Goal: Information Seeking & Learning: Learn about a topic

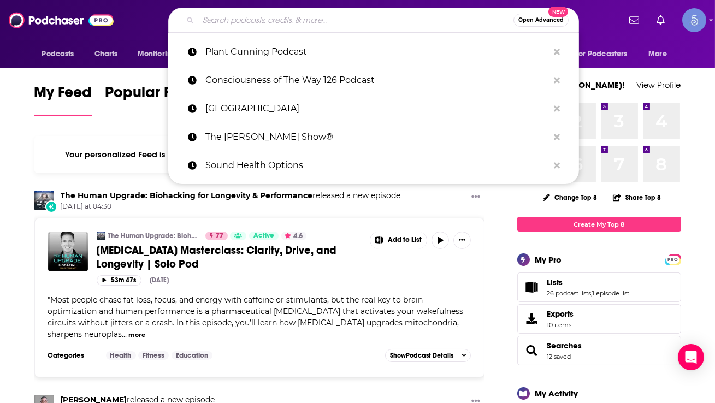
click at [315, 15] on input "Search podcasts, credits, & more..." at bounding box center [355, 19] width 315 height 17
paste input "High on Healthy"
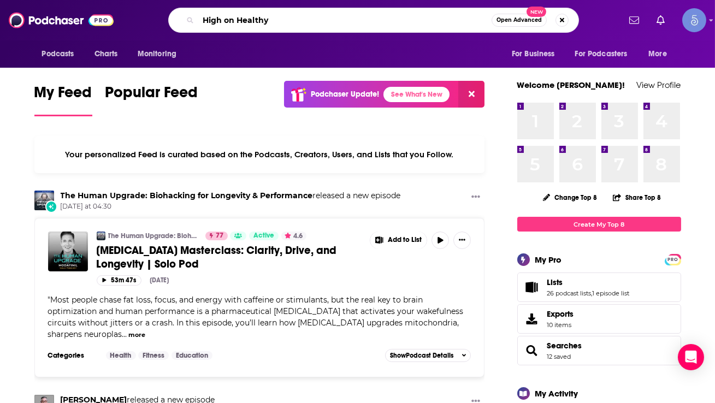
type input "High on Healthy"
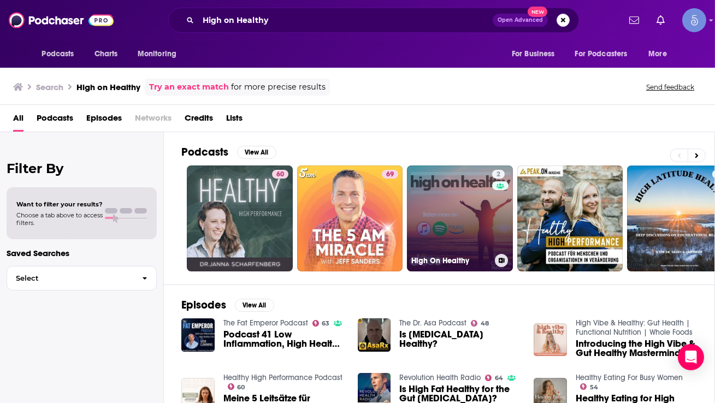
click at [433, 204] on link "2 High On Healthy" at bounding box center [460, 218] width 106 height 106
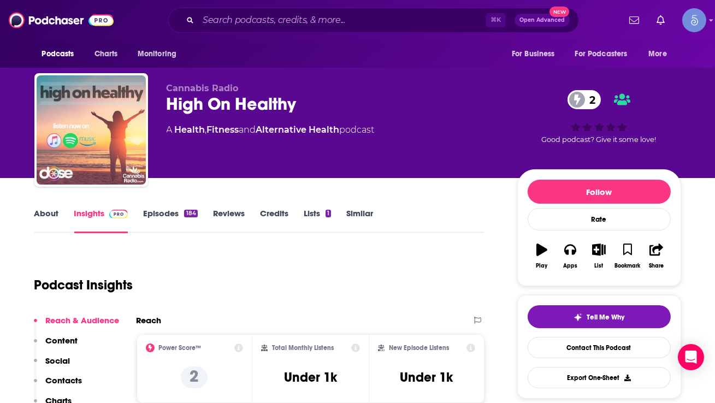
click at [158, 211] on link "Episodes 184" at bounding box center [170, 220] width 54 height 25
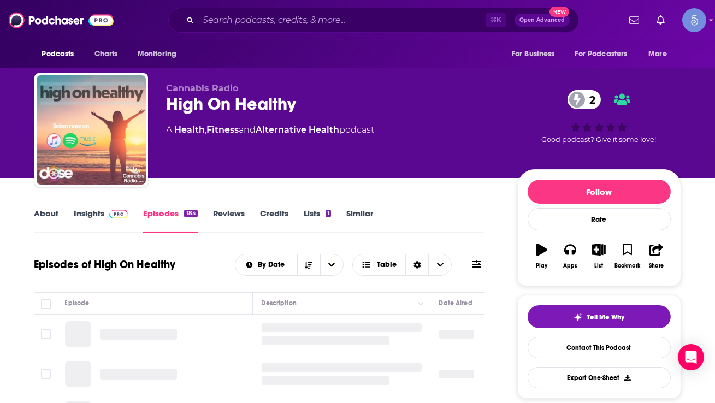
click at [158, 211] on link "Episodes 184" at bounding box center [170, 220] width 54 height 25
